Goal: Communication & Community: Answer question/provide support

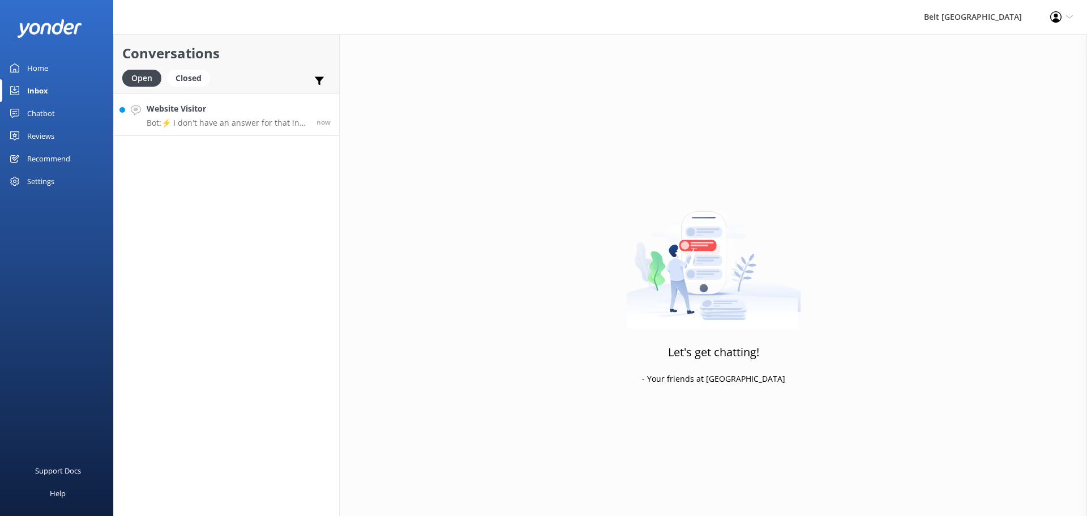
click at [251, 118] on p "Bot: ⚡ I don't have an answer for that in my knowledge base. Please try and rep…" at bounding box center [227, 123] width 161 height 10
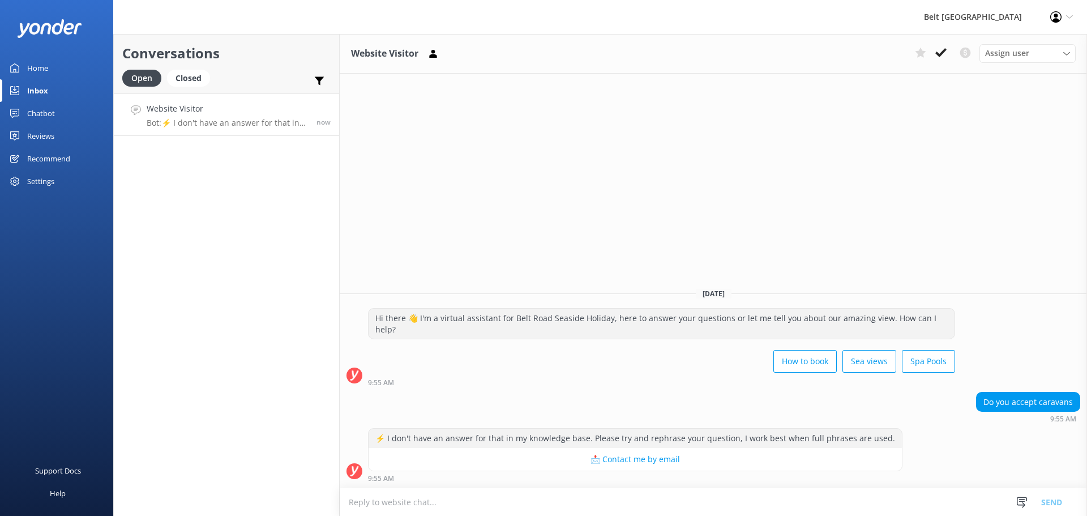
click at [508, 493] on textarea at bounding box center [713, 502] width 747 height 28
click at [456, 505] on textarea at bounding box center [713, 502] width 747 height 28
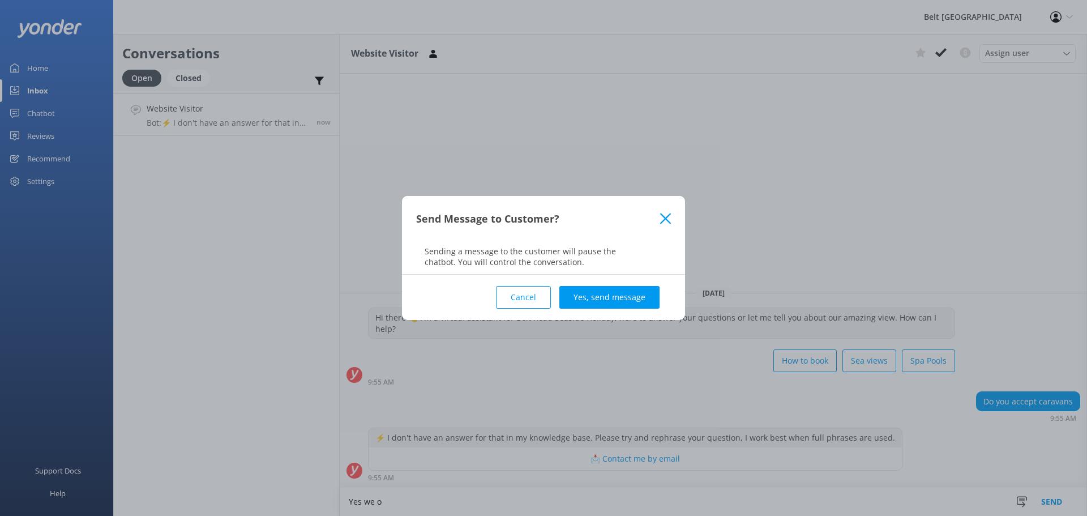
drag, startPoint x: 527, startPoint y: 291, endPoint x: 462, endPoint y: 388, distance: 116.7
click at [527, 293] on button "Cancel" at bounding box center [523, 297] width 55 height 23
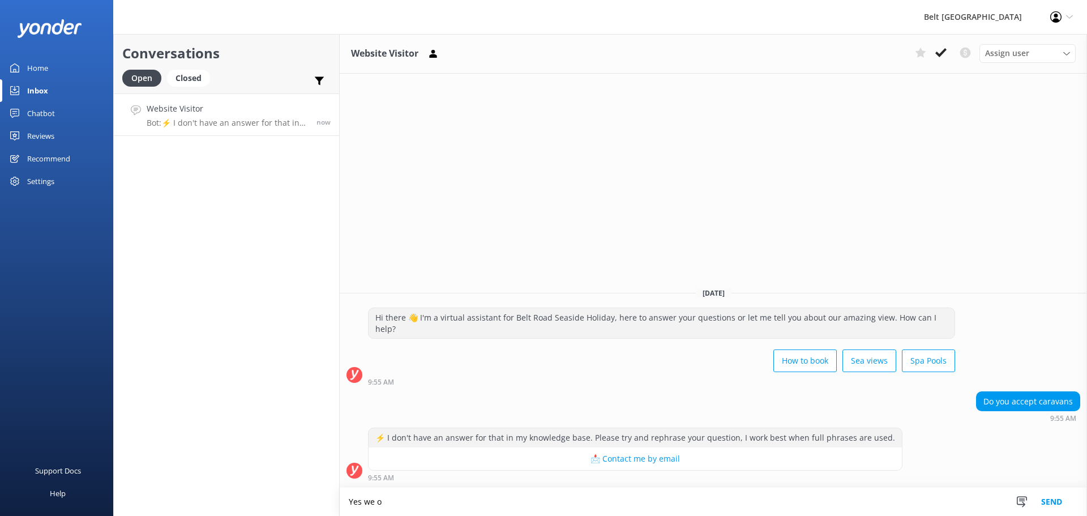
click at [374, 503] on textarea "Yes we o" at bounding box center [713, 502] width 747 height 28
click at [421, 494] on textarea "Yes we do" at bounding box center [713, 502] width 747 height 28
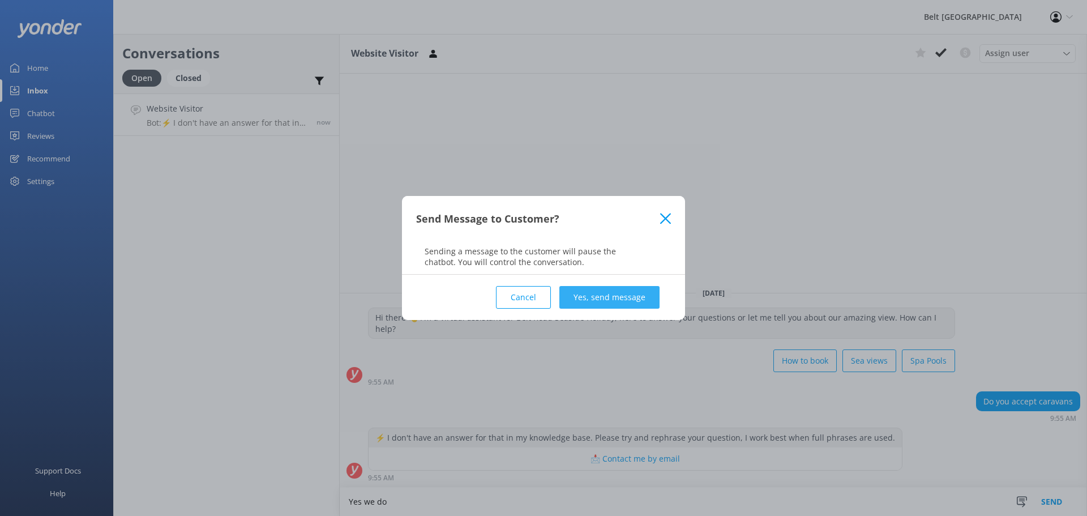
type textarea "Yes we do"
click at [599, 298] on button "Yes, send message" at bounding box center [609, 297] width 100 height 23
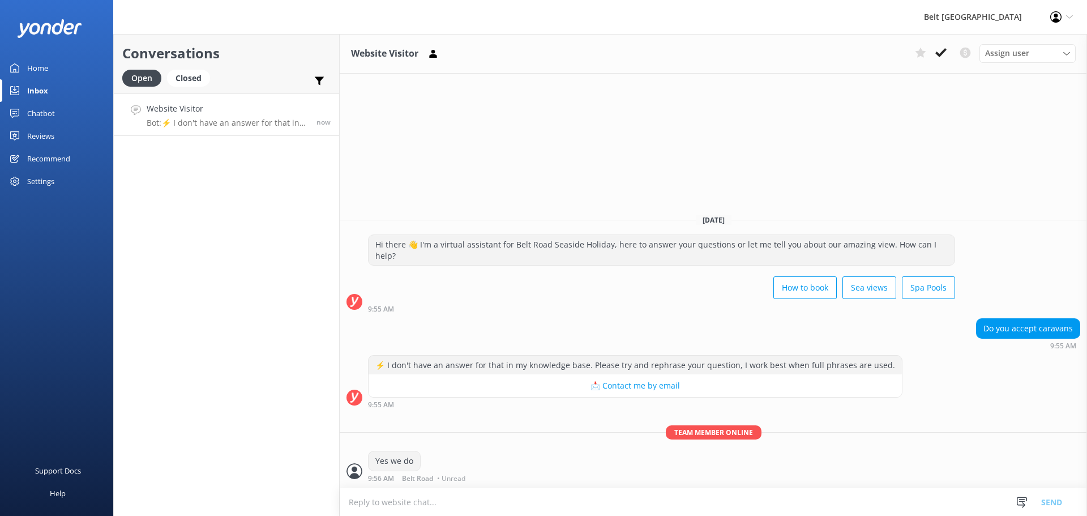
click at [252, 110] on h4 "Website Visitor" at bounding box center [227, 108] width 161 height 12
